Goal: Task Accomplishment & Management: Use online tool/utility

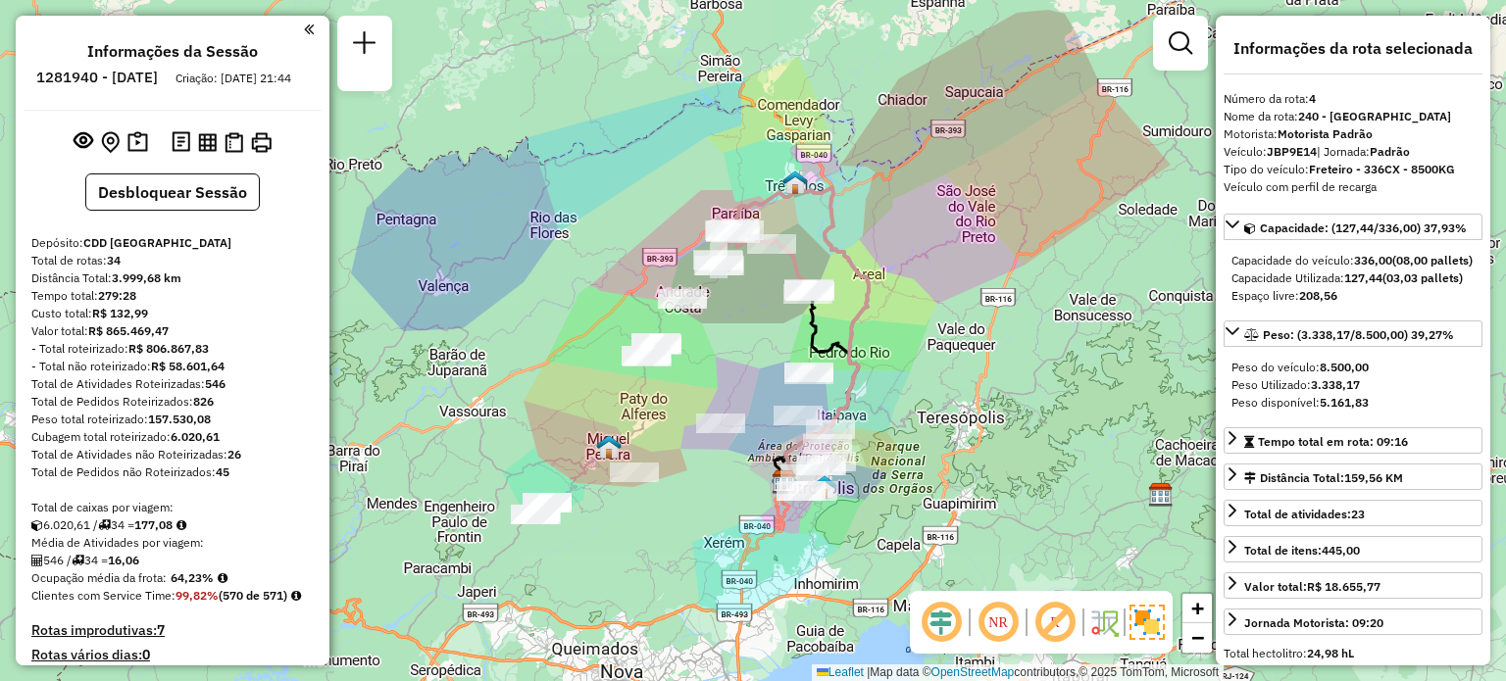
select select "**********"
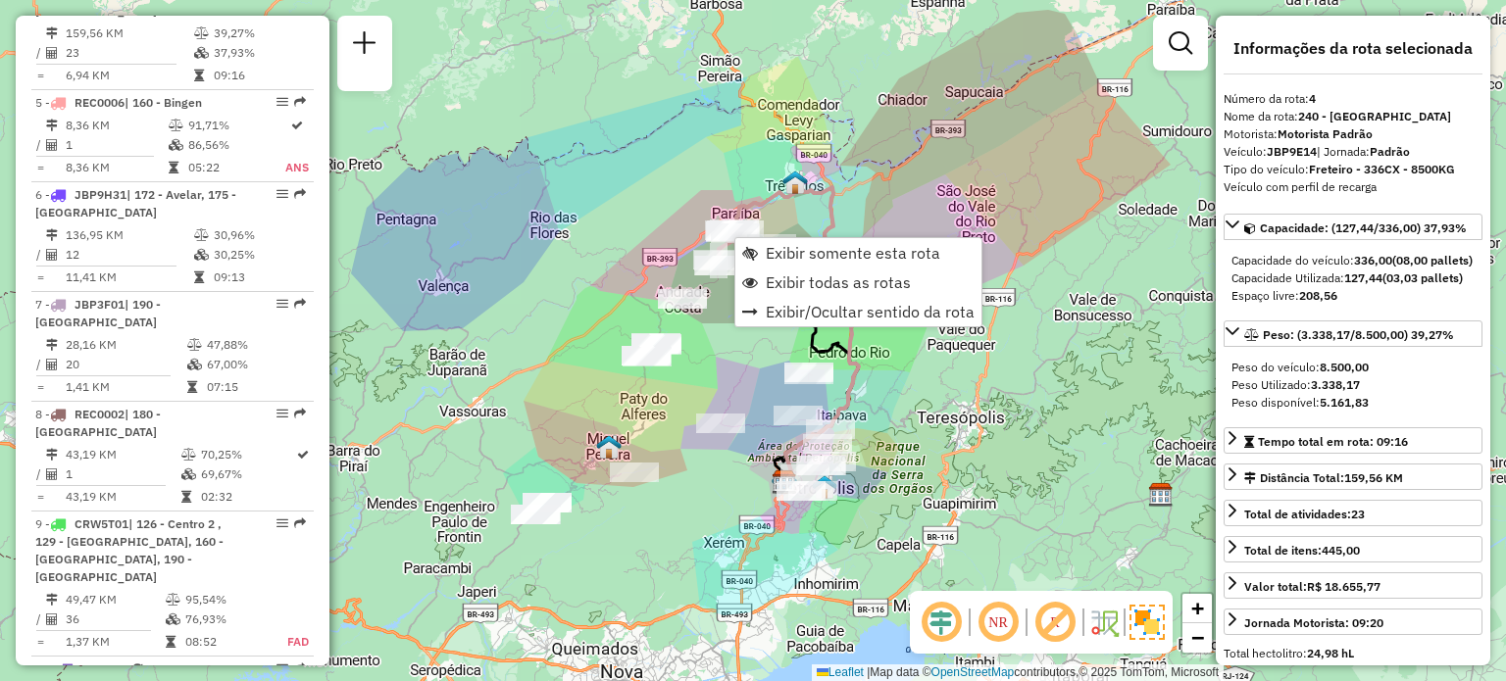
scroll to position [1208, 0]
click at [771, 275] on span "Exibir todas as rotas" at bounding box center [838, 283] width 145 height 16
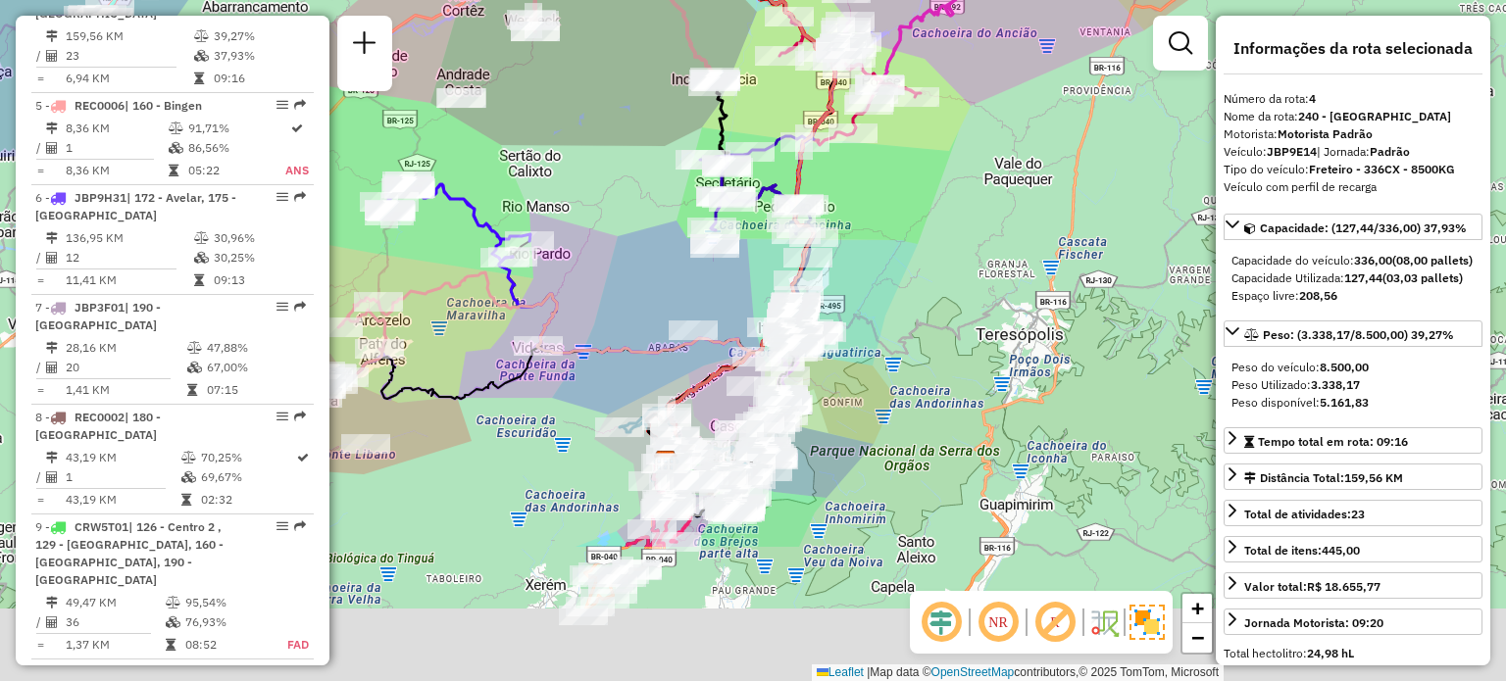
drag, startPoint x: 977, startPoint y: 357, endPoint x: 903, endPoint y: 153, distance: 216.8
click at [903, 153] on div "Janela de atendimento Grade de atendimento Capacidade Transportadoras Veículos …" at bounding box center [753, 340] width 1506 height 681
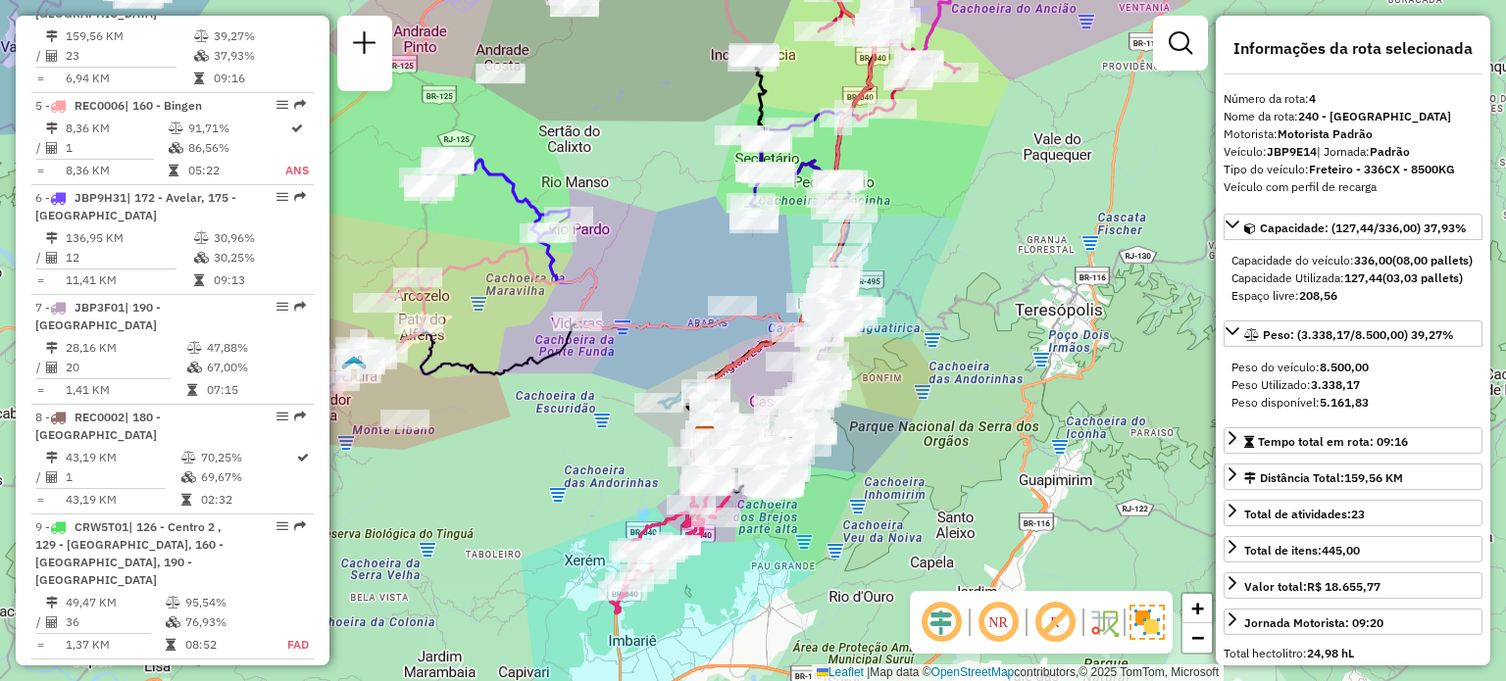
drag, startPoint x: 532, startPoint y: 408, endPoint x: 572, endPoint y: 384, distance: 45.7
click at [572, 384] on div "Janela de atendimento Grade de atendimento Capacidade Transportadoras Veículos …" at bounding box center [753, 340] width 1506 height 681
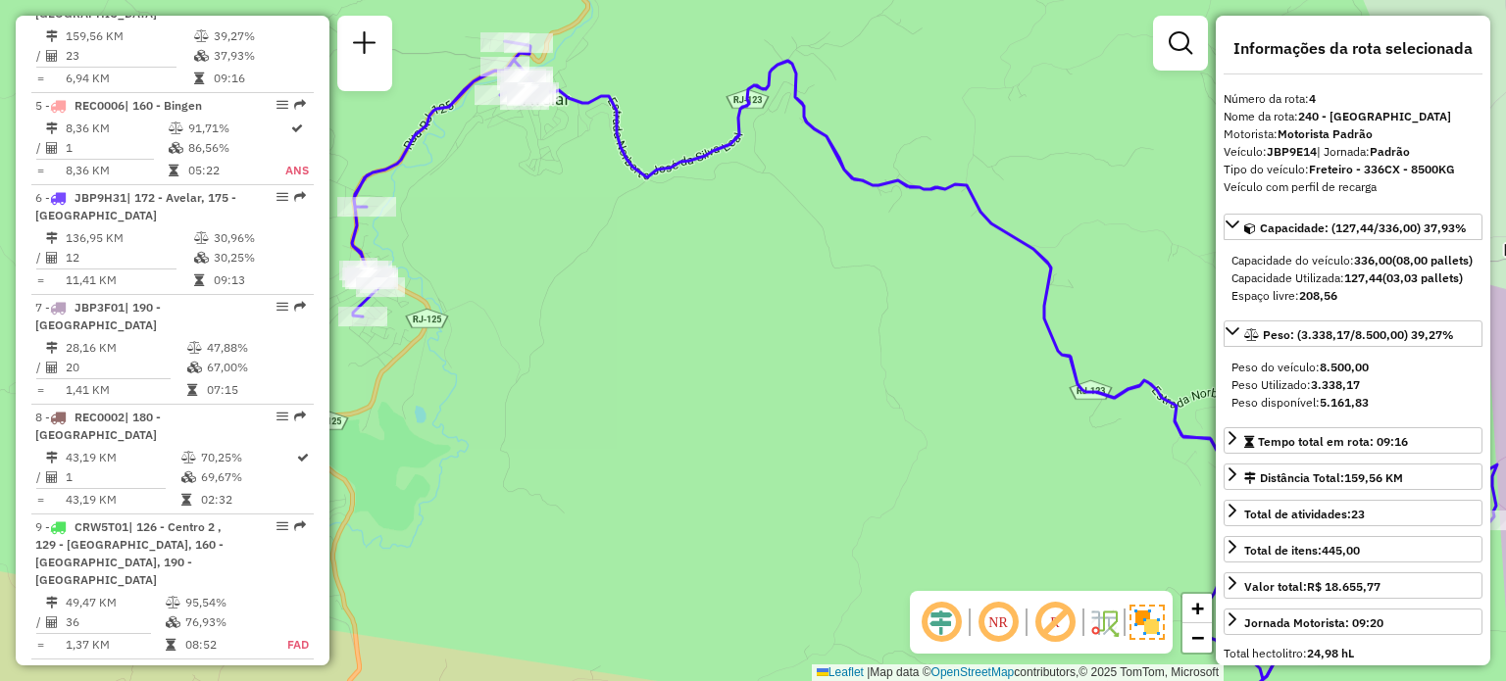
drag, startPoint x: 432, startPoint y: 223, endPoint x: 550, endPoint y: 161, distance: 132.9
click at [550, 161] on div "Janela de atendimento Grade de atendimento Capacidade Transportadoras Veículos …" at bounding box center [753, 340] width 1506 height 681
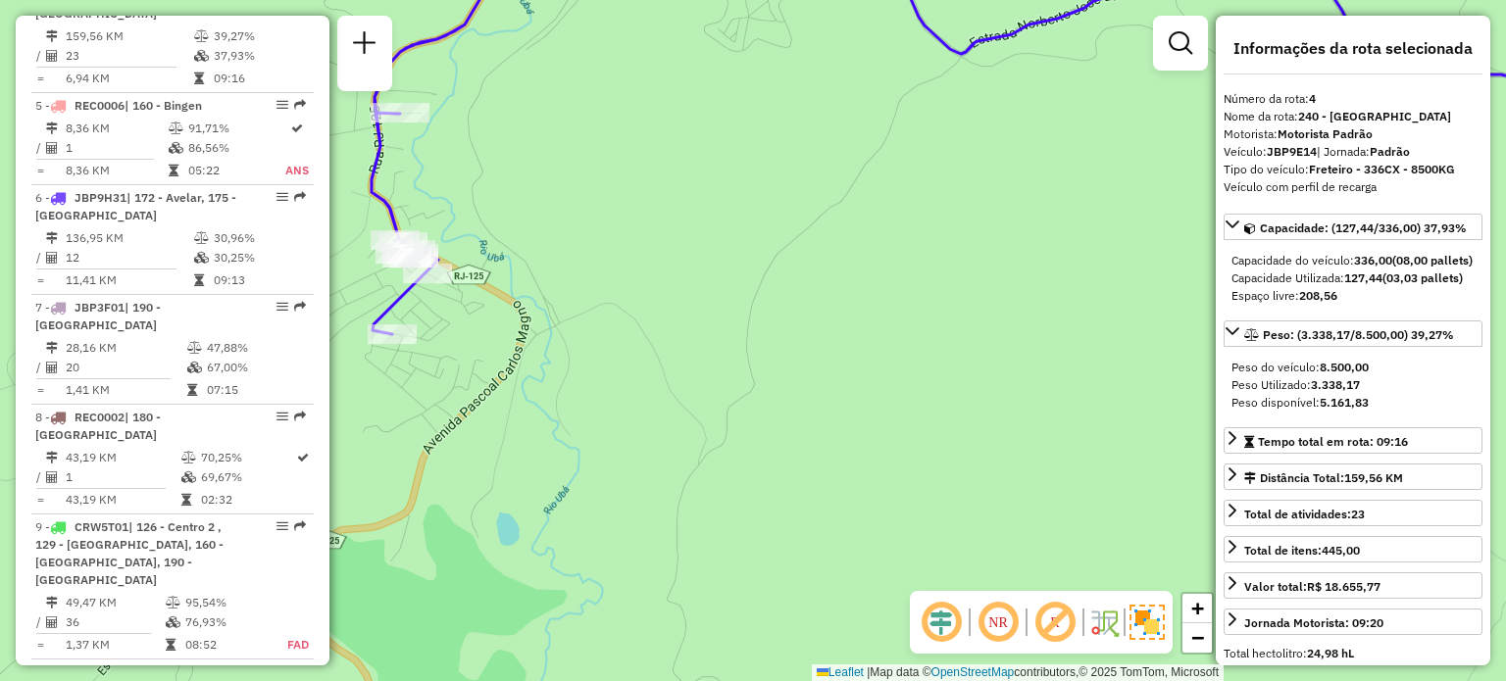
drag, startPoint x: 517, startPoint y: 240, endPoint x: 677, endPoint y: 200, distance: 164.8
click at [677, 200] on div "Janela de atendimento Grade de atendimento Capacidade Transportadoras Veículos …" at bounding box center [753, 340] width 1506 height 681
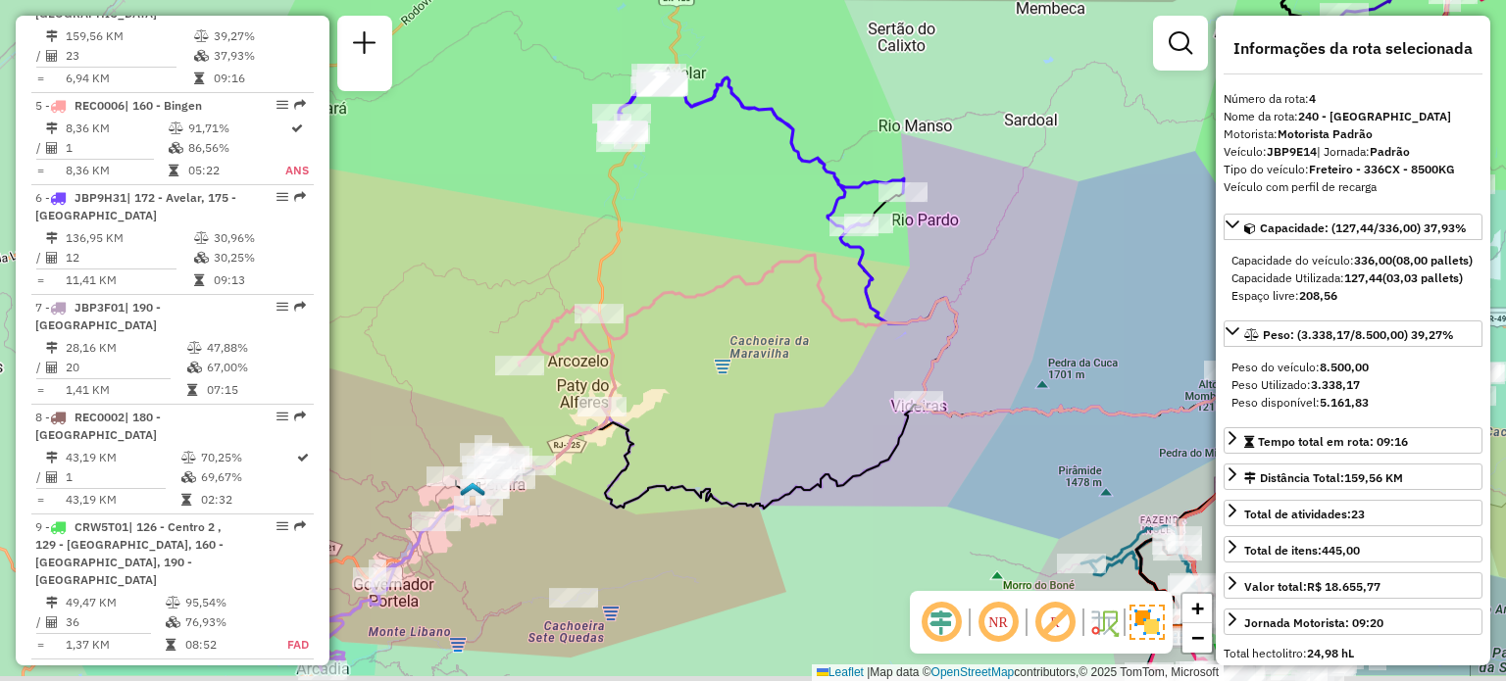
drag, startPoint x: 604, startPoint y: 385, endPoint x: 665, endPoint y: 312, distance: 95.4
click at [665, 312] on div "Janela de atendimento Grade de atendimento Capacidade Transportadoras Veículos …" at bounding box center [753, 340] width 1506 height 681
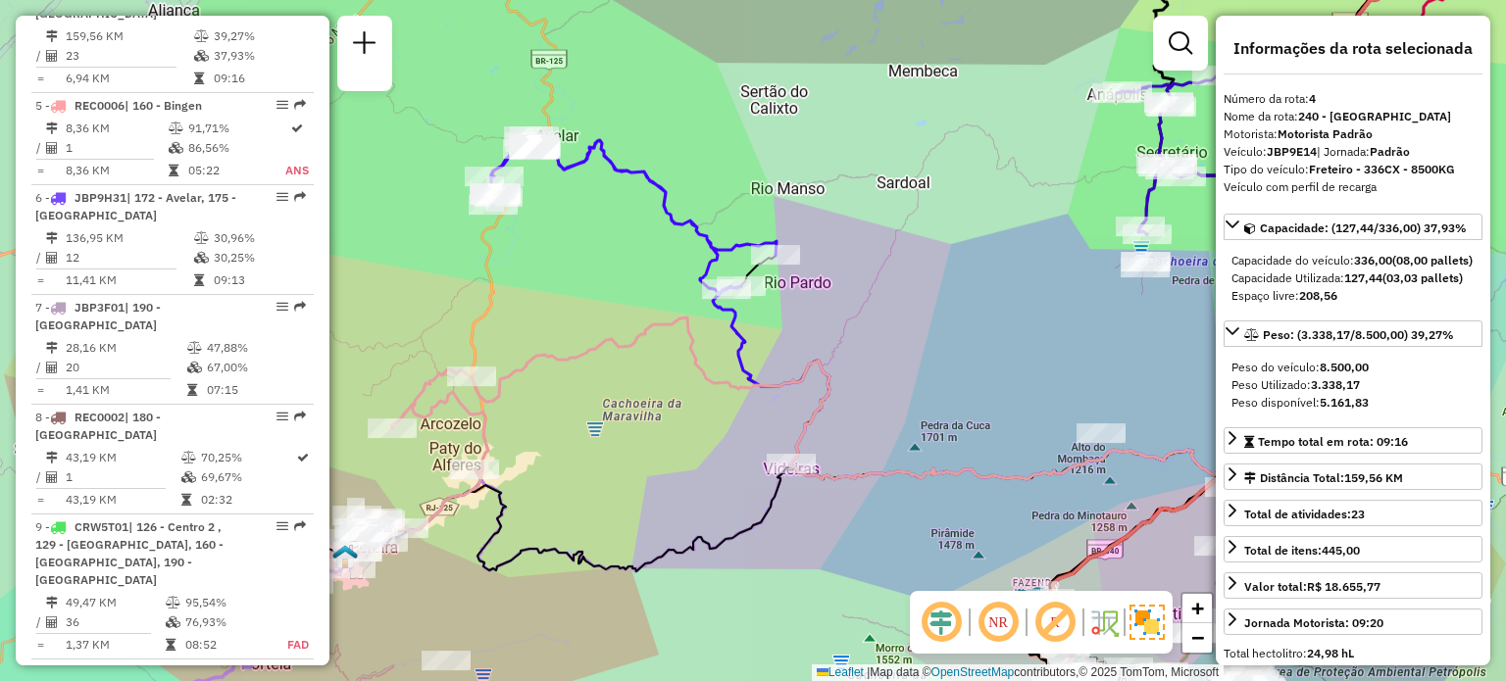
drag, startPoint x: 778, startPoint y: 352, endPoint x: 649, endPoint y: 415, distance: 143.0
click at [649, 415] on div "Janela de atendimento Grade de atendimento Capacidade Transportadoras Veículos …" at bounding box center [753, 340] width 1506 height 681
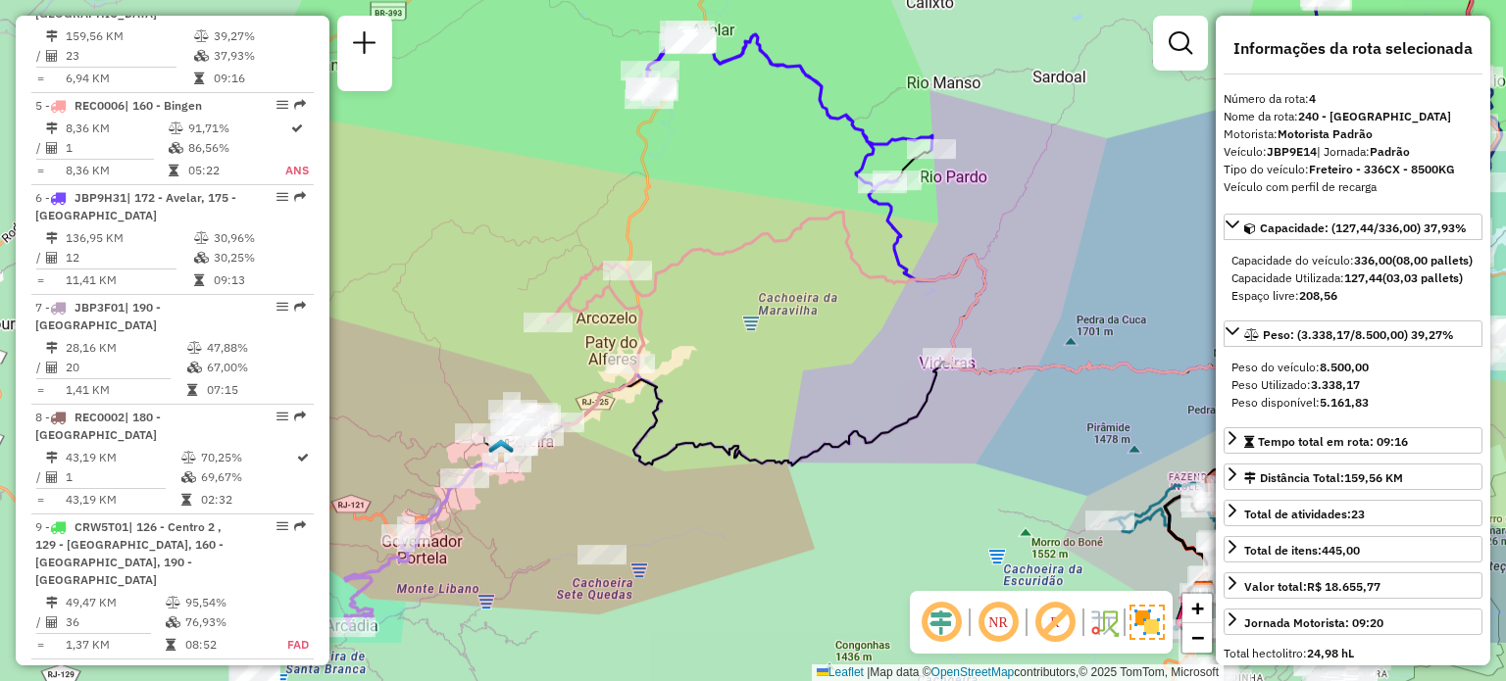
drag, startPoint x: 600, startPoint y: 395, endPoint x: 808, endPoint y: 259, distance: 248.6
click at [808, 259] on div "Janela de atendimento Grade de atendimento Capacidade Transportadoras Veículos …" at bounding box center [753, 340] width 1506 height 681
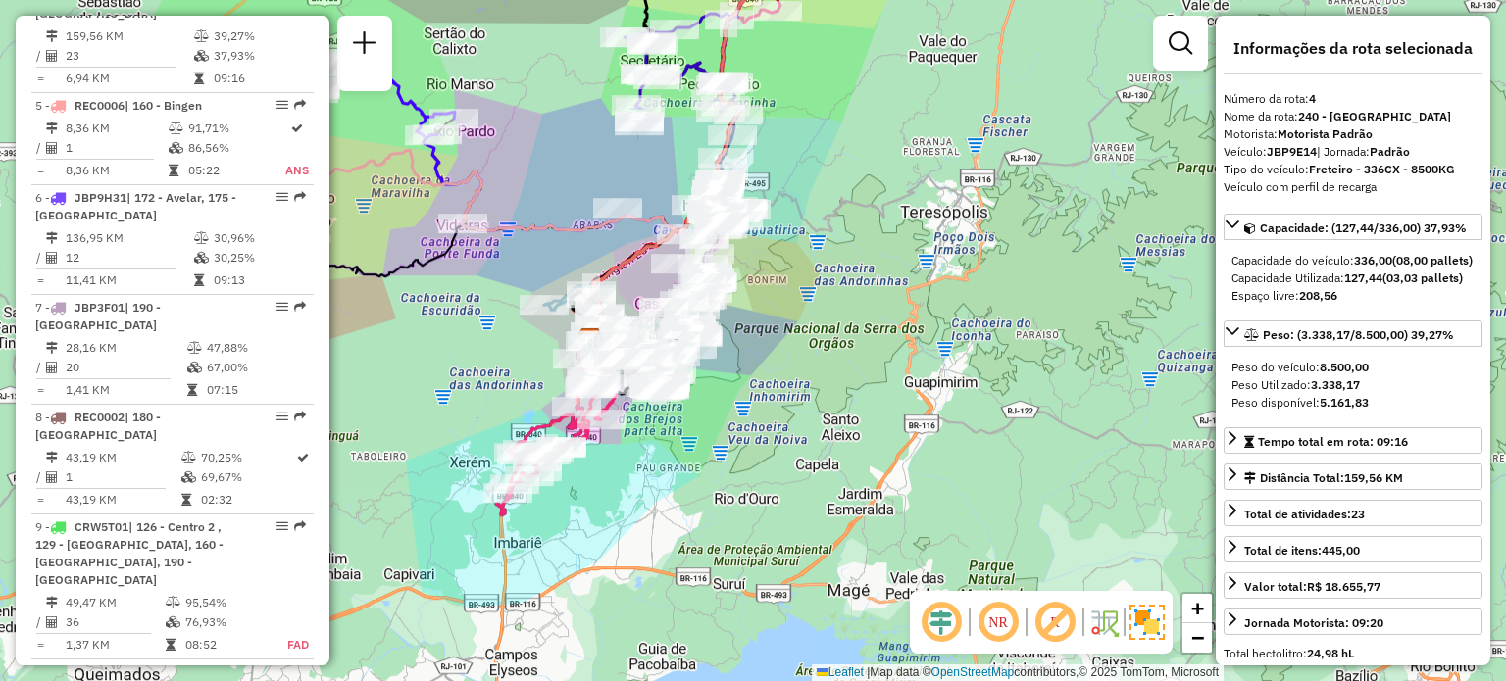
drag, startPoint x: 906, startPoint y: 317, endPoint x: 539, endPoint y: 234, distance: 375.8
click at [539, 234] on icon at bounding box center [491, 245] width 377 height 190
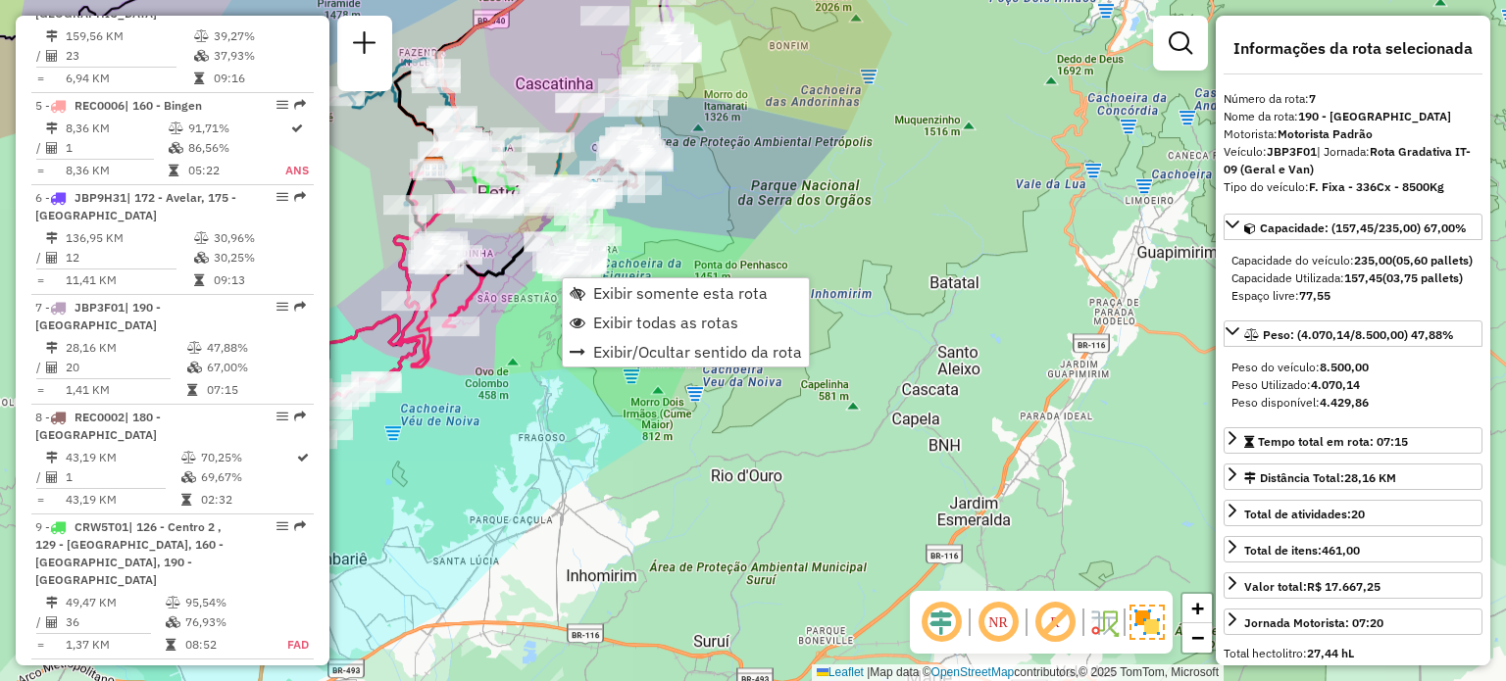
scroll to position [1521, 0]
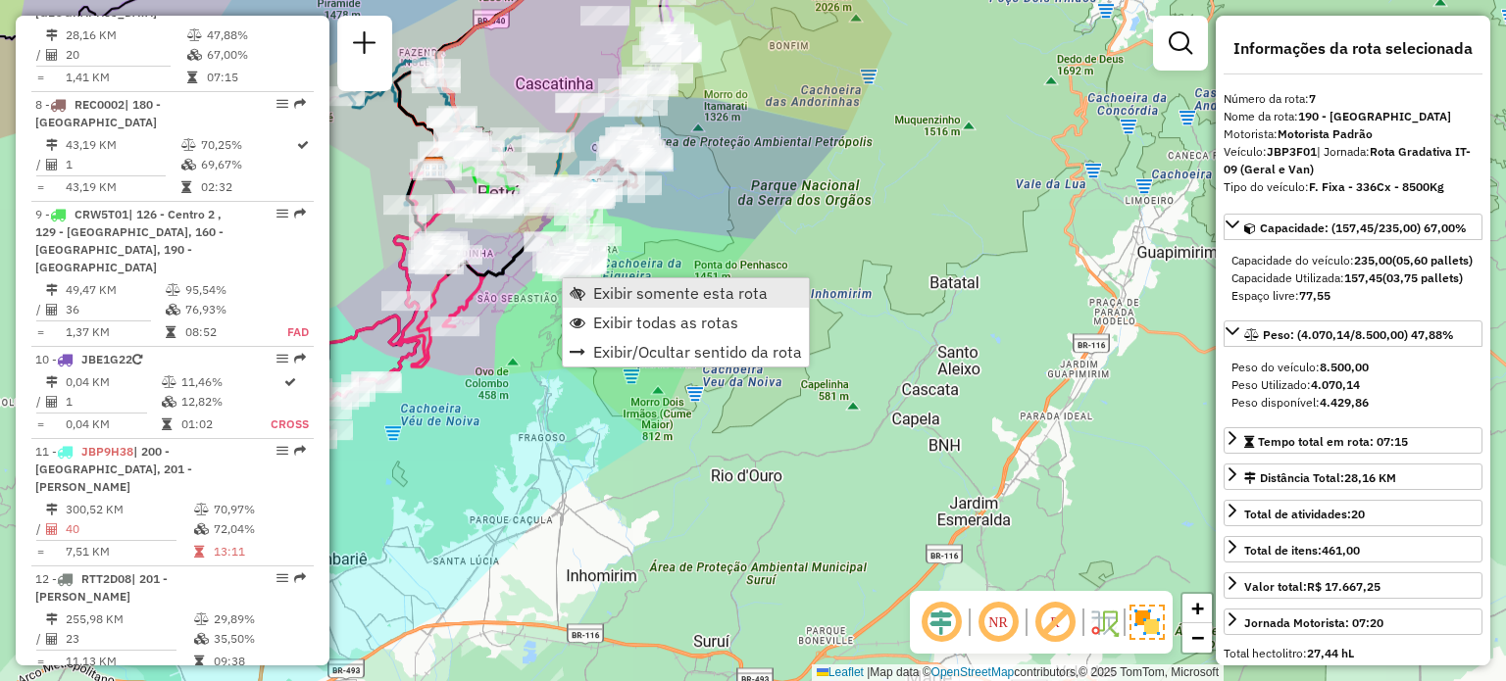
click at [593, 289] on span "Exibir somente esta rota" at bounding box center [680, 293] width 175 height 16
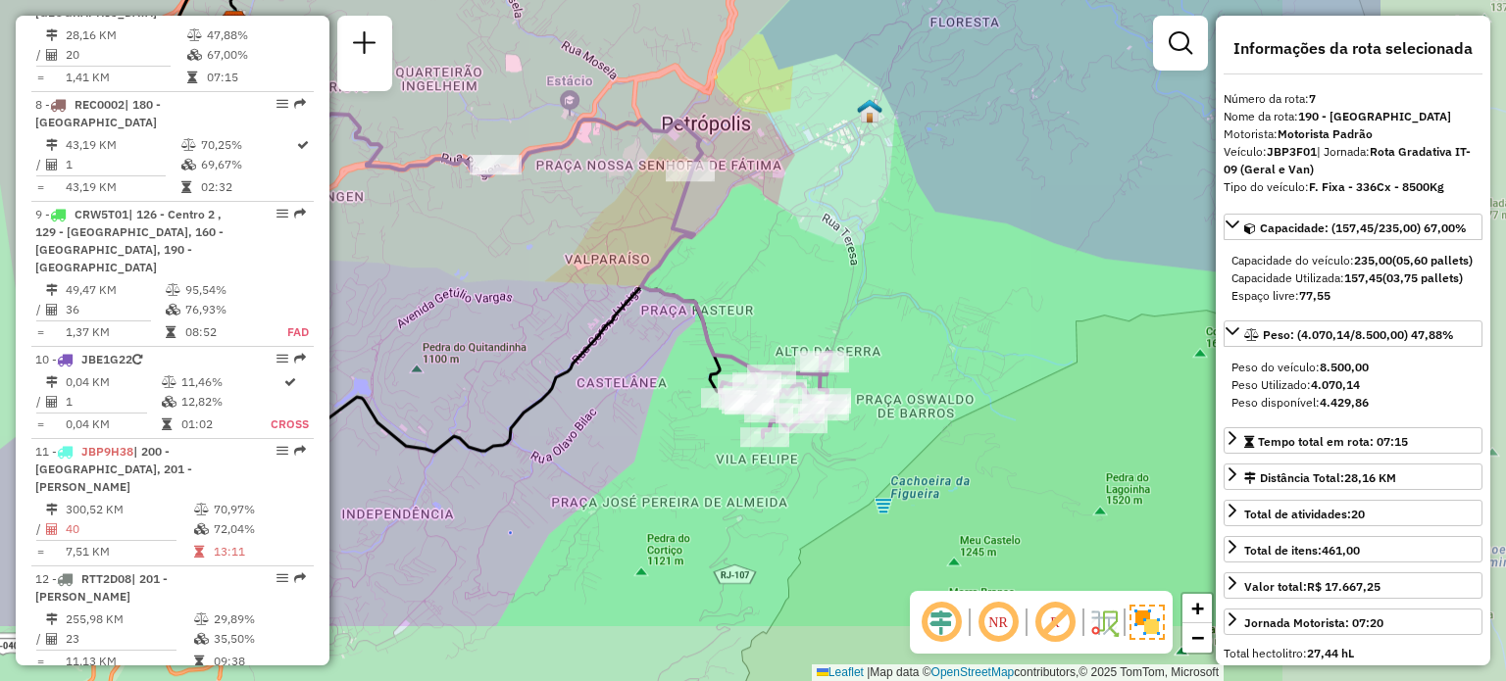
drag, startPoint x: 754, startPoint y: 326, endPoint x: 469, endPoint y: 199, distance: 312.1
click at [469, 199] on div "Janela de atendimento Grade de atendimento Capacidade Transportadoras Veículos …" at bounding box center [753, 340] width 1506 height 681
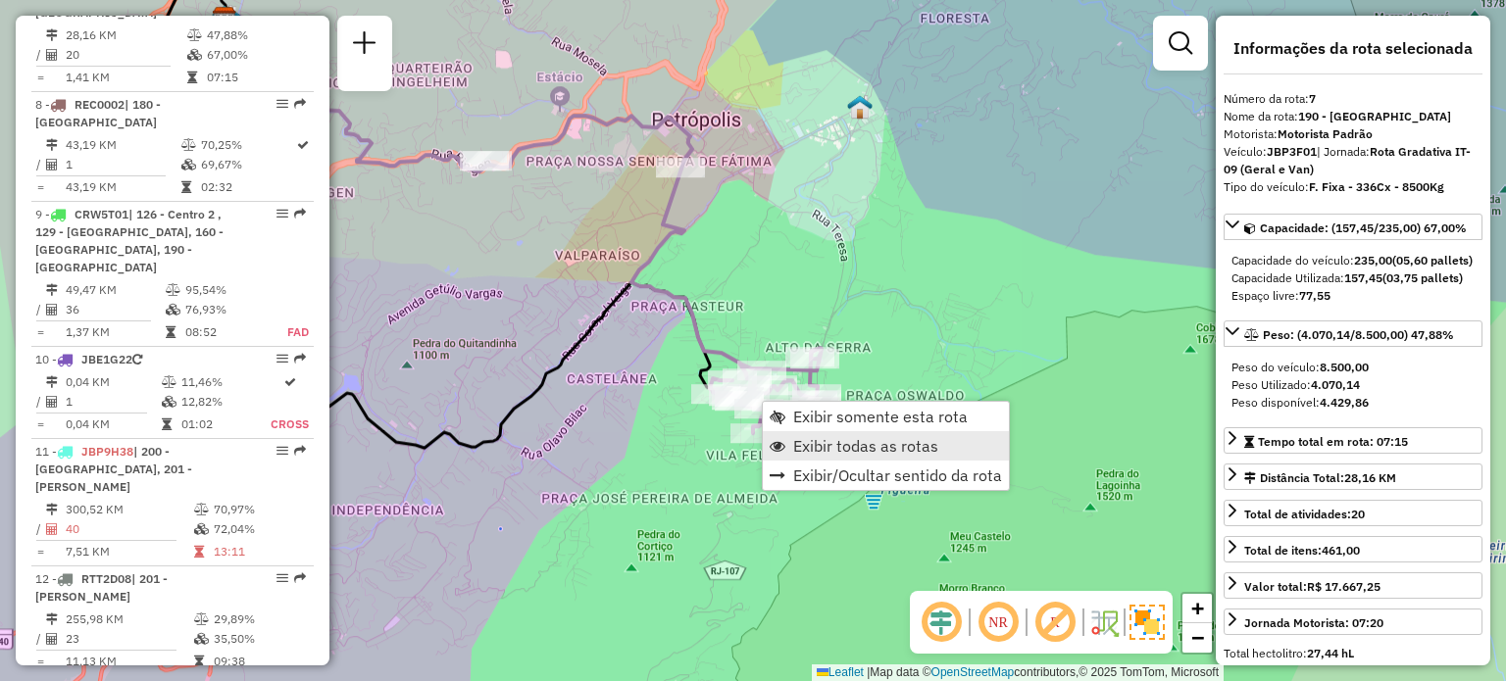
click at [796, 446] on span "Exibir todas as rotas" at bounding box center [865, 446] width 145 height 16
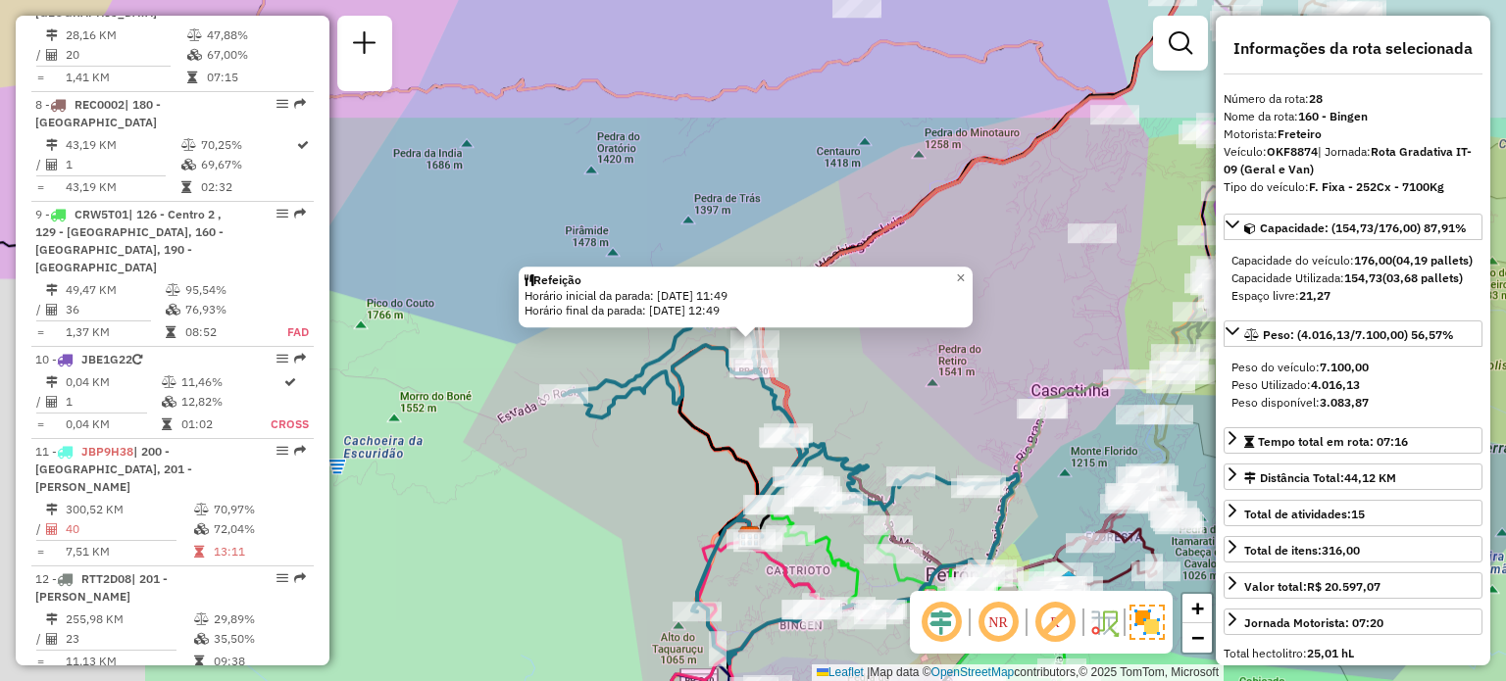
scroll to position [3752, 0]
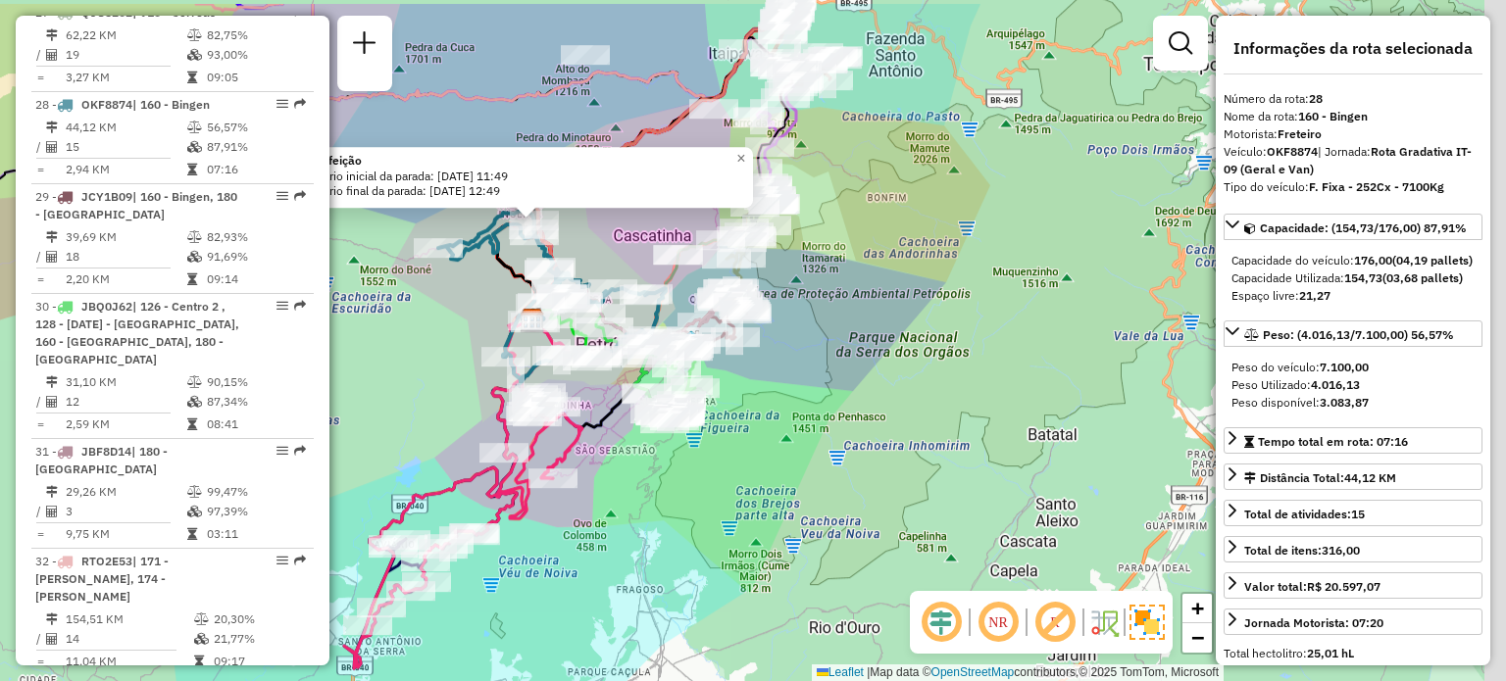
drag, startPoint x: 769, startPoint y: 155, endPoint x: 639, endPoint y: 230, distance: 149.8
click at [639, 230] on div "Refeição Horário inicial da parada: [DATE] 11:49 Horário final da parada: [DATE…" at bounding box center [753, 340] width 1506 height 681
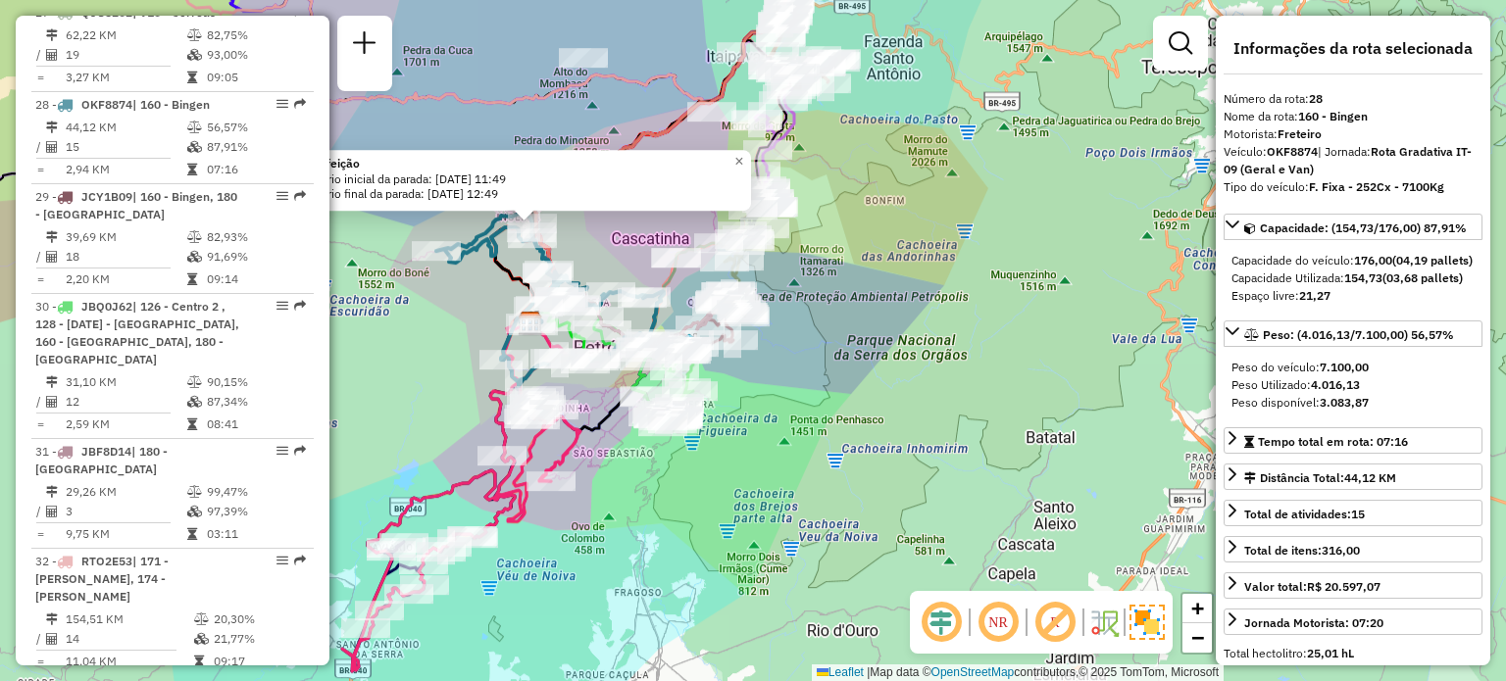
click at [838, 277] on div "Refeição Horário inicial da parada: [DATE] 11:49 Horário final da parada: [DATE…" at bounding box center [753, 340] width 1506 height 681
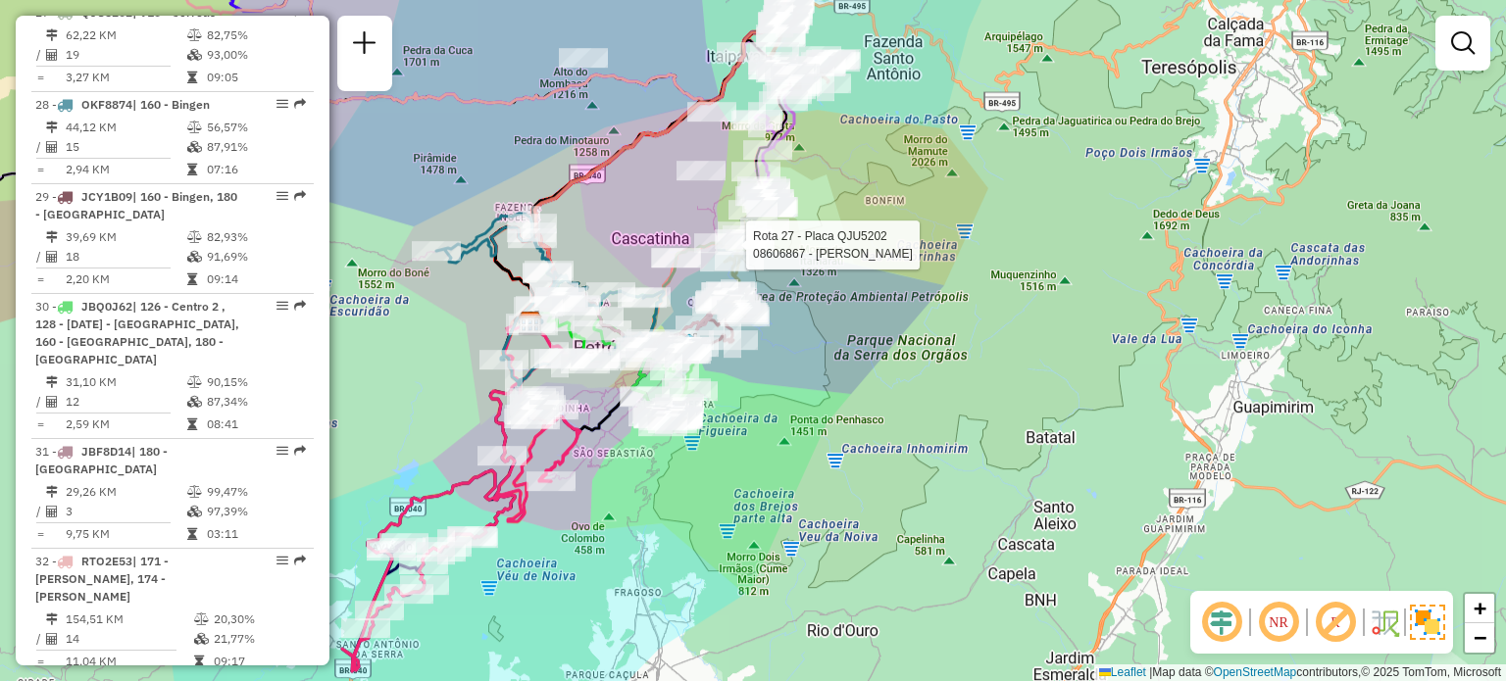
select select "**********"
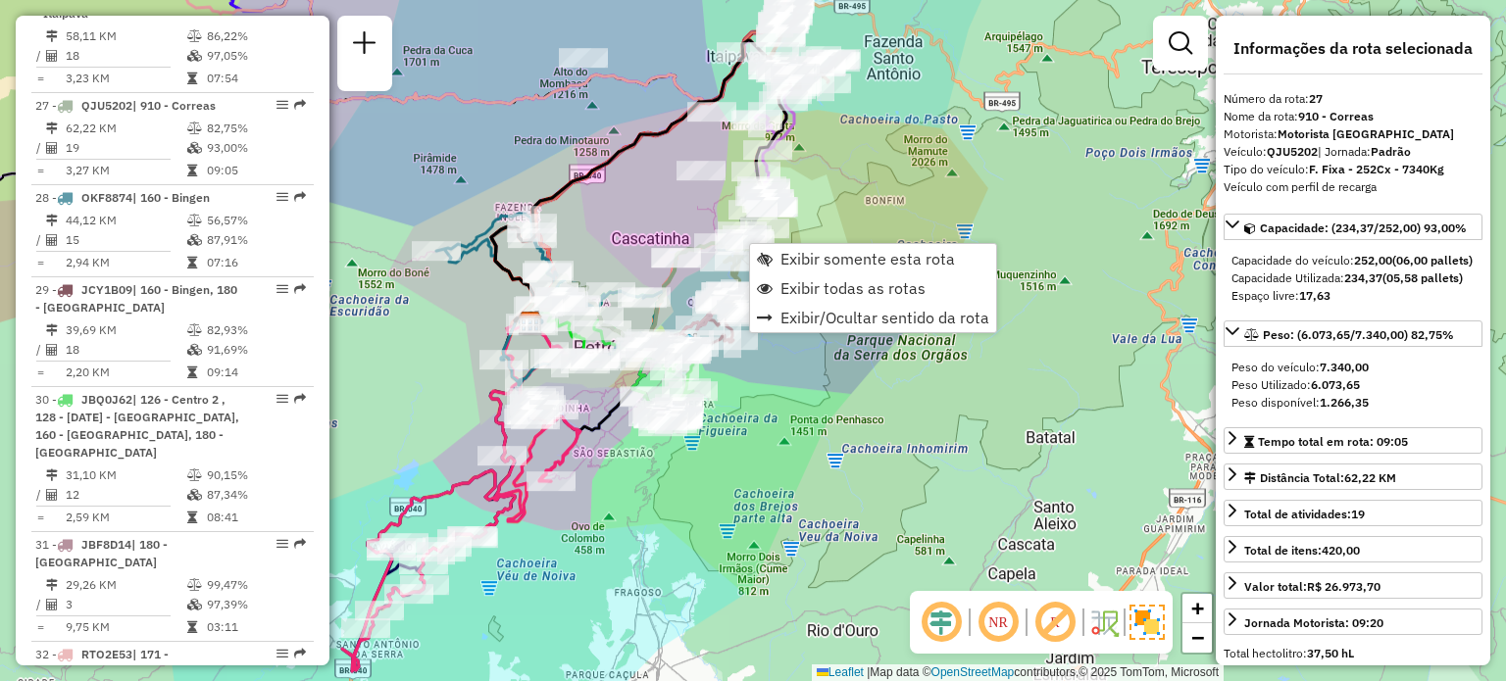
scroll to position [3659, 0]
click at [780, 251] on span "Exibir somente esta rota" at bounding box center [867, 259] width 175 height 16
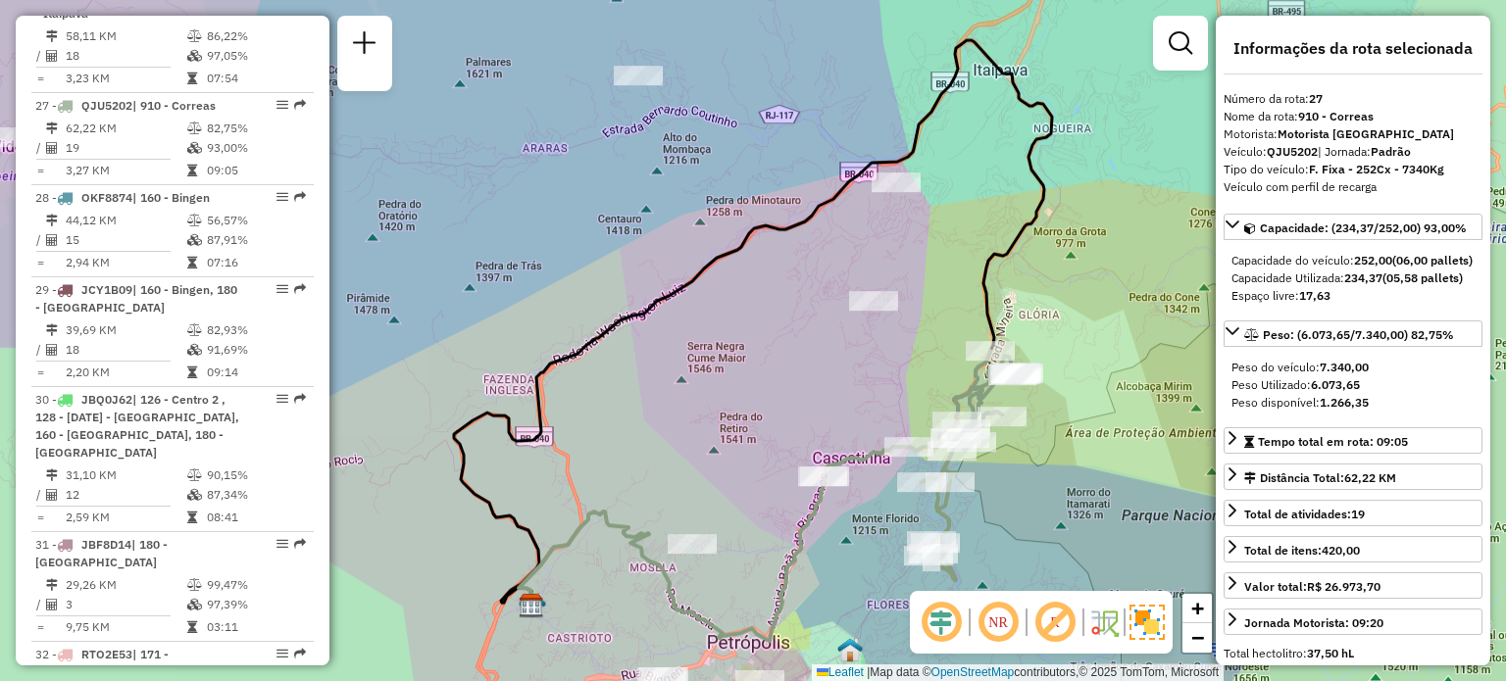
click at [806, 325] on div "Janela de atendimento Grade de atendimento Capacidade Transportadoras Veículos …" at bounding box center [753, 340] width 1506 height 681
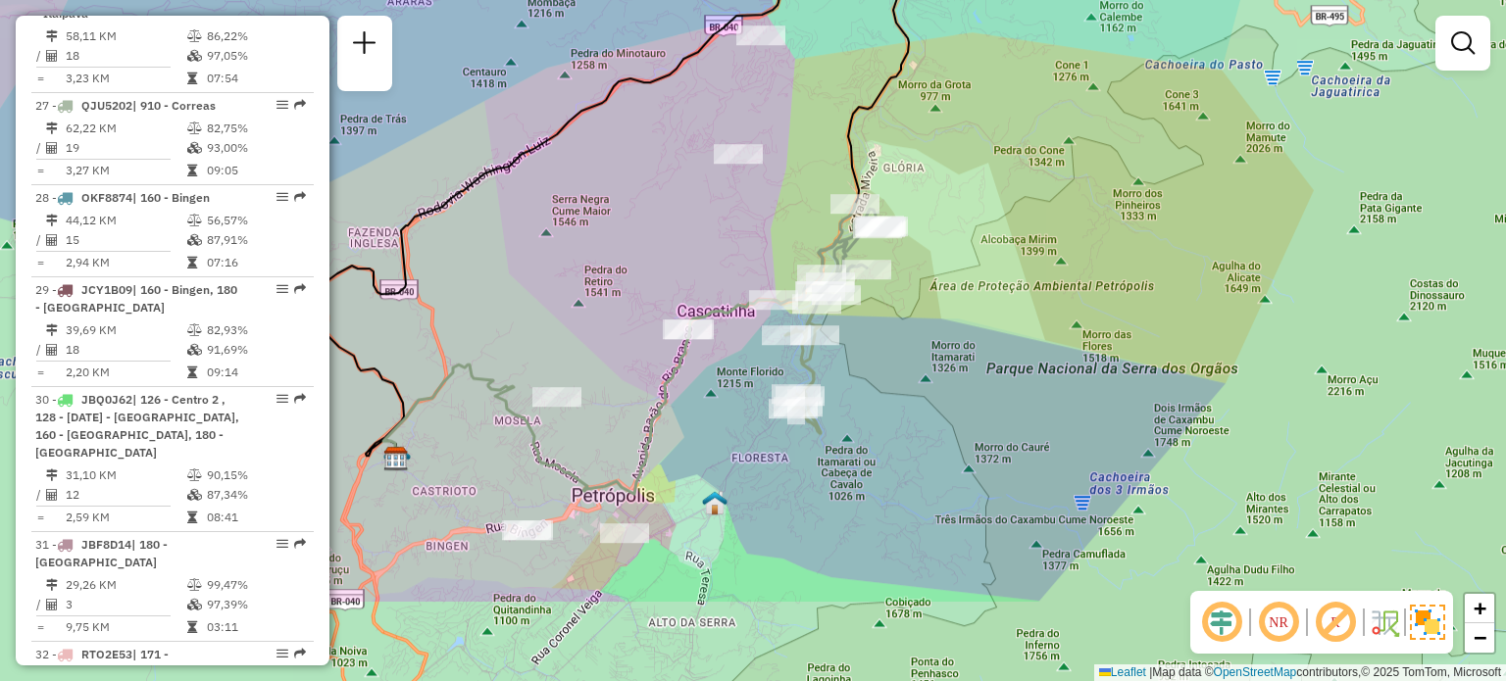
drag, startPoint x: 806, startPoint y: 325, endPoint x: 630, endPoint y: 132, distance: 260.3
click at [630, 132] on div "Janela de atendimento Grade de atendimento Capacidade Transportadoras Veículos …" at bounding box center [753, 340] width 1506 height 681
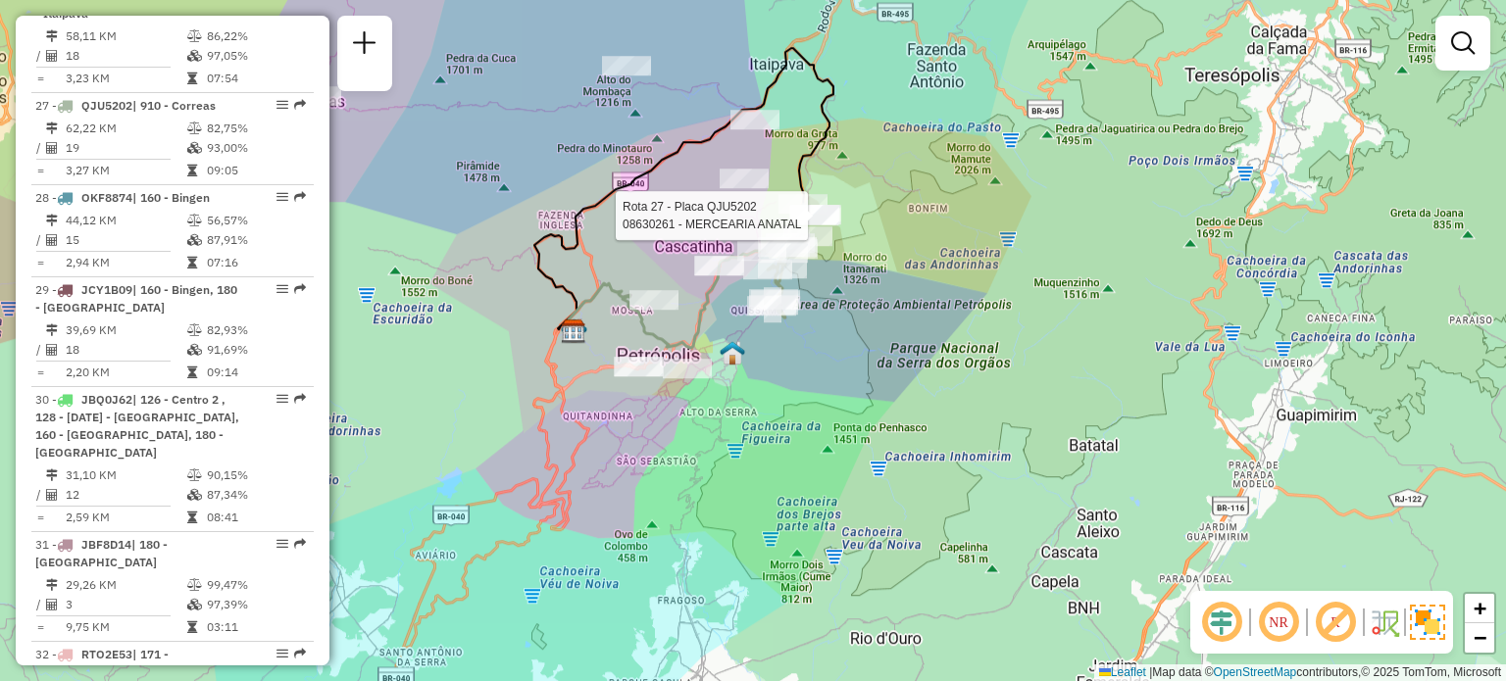
select select "**********"
